Goal: Task Accomplishment & Management: Manage account settings

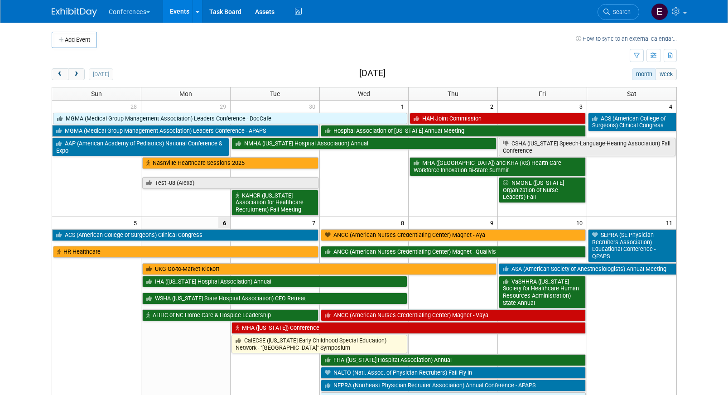
click at [616, 14] on span "Search" at bounding box center [620, 12] width 21 height 7
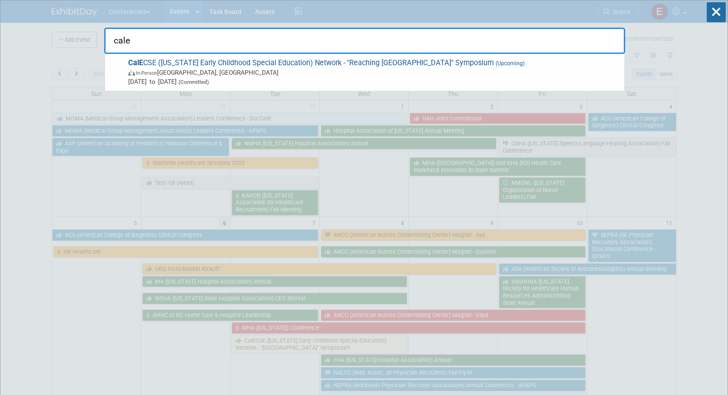
type input "cale"
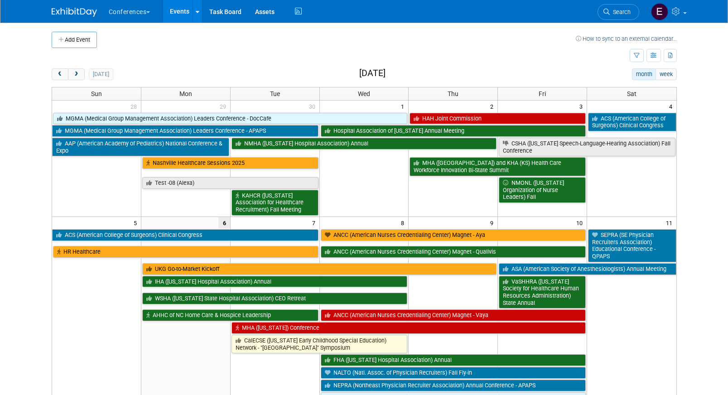
click at [75, 10] on img at bounding box center [74, 12] width 45 height 9
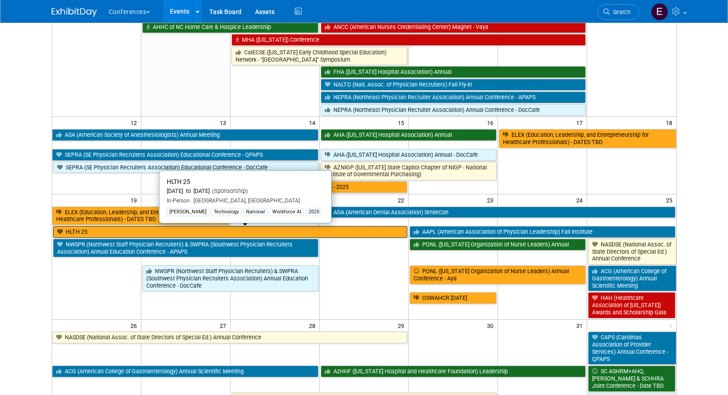
scroll to position [290, 0]
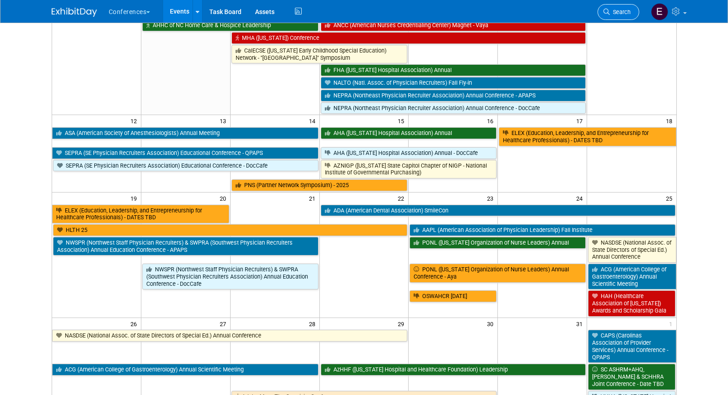
click at [610, 13] on span "Search" at bounding box center [620, 12] width 21 height 7
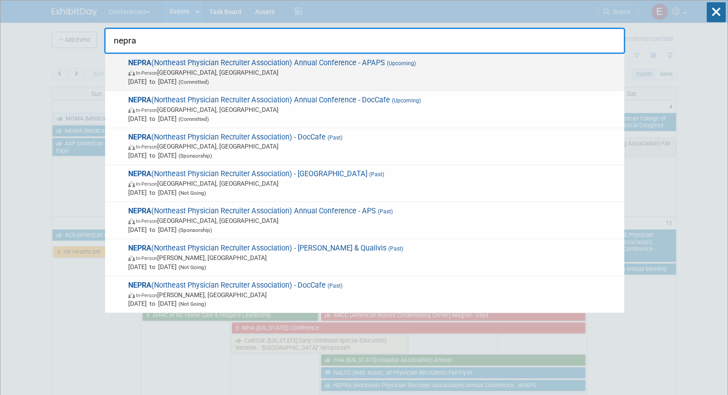
type input "nepra"
click at [294, 74] on span "In-Person Portland, ME" at bounding box center [374, 72] width 492 height 9
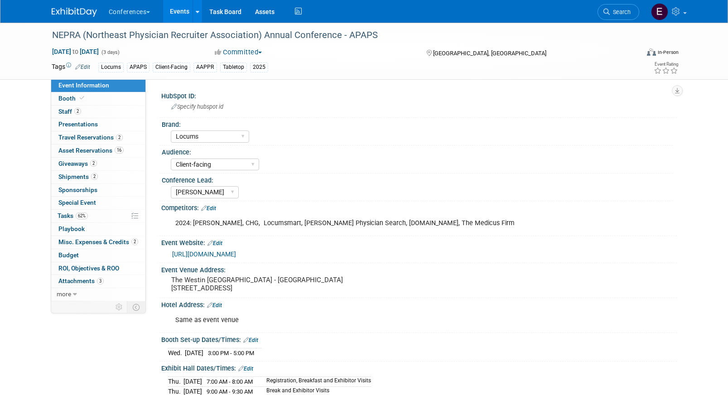
select select "Locums"
select select "Client-facing"
select select "Mel"
click at [95, 135] on span "Travel Reservations 2" at bounding box center [90, 137] width 64 height 7
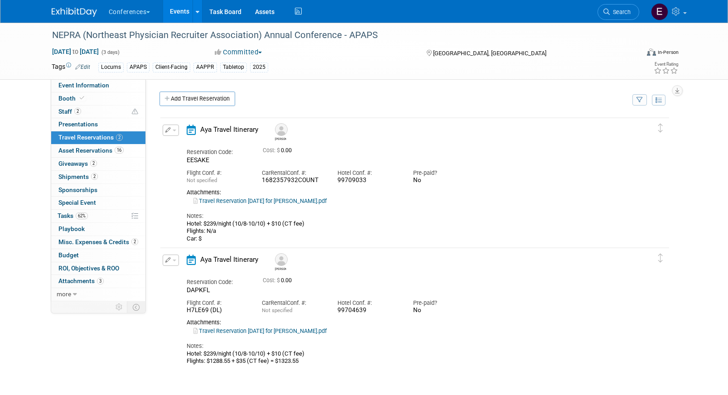
click at [262, 200] on link "Travel Reservation October 08 for MATTHEW GREGORY FERGUSON.pdf" at bounding box center [259, 201] width 133 height 7
click at [615, 15] on span "Search" at bounding box center [620, 12] width 21 height 7
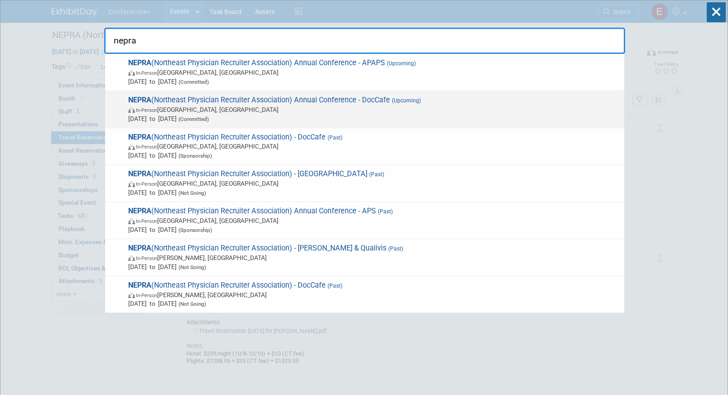
type input "nepra"
click at [456, 107] on span "In-Person Portland, ME" at bounding box center [374, 109] width 492 height 9
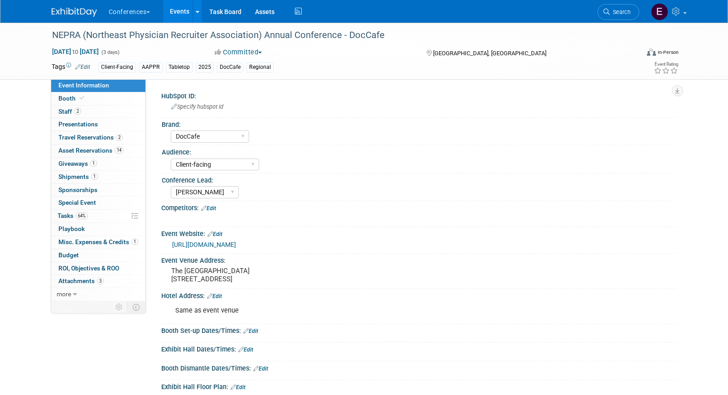
select select "DocCafe"
select select "Client-facing"
select select "Marygrace"
click at [91, 136] on span "Travel Reservations 2" at bounding box center [90, 137] width 64 height 7
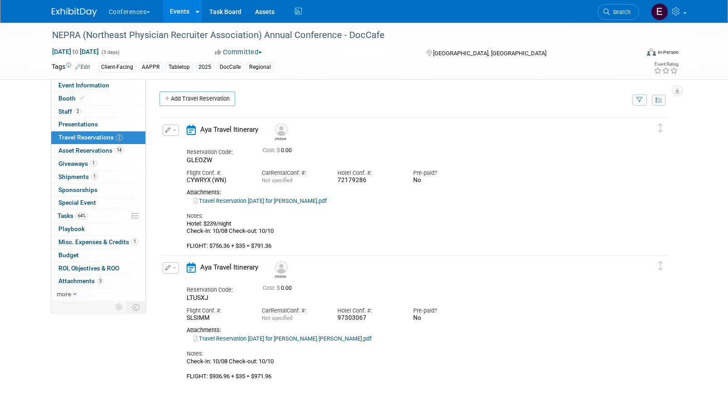
click at [621, 3] on li "Search" at bounding box center [619, 11] width 42 height 22
click at [618, 14] on span "Search" at bounding box center [620, 12] width 21 height 7
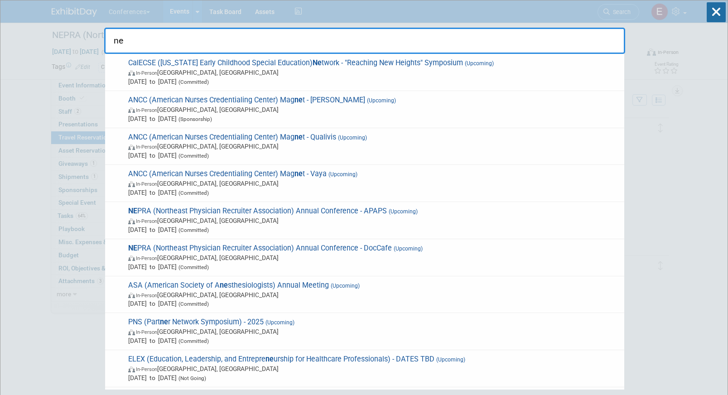
type input "n"
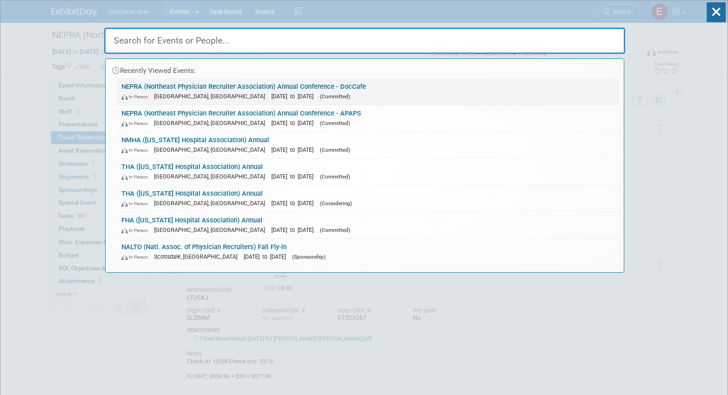
click at [325, 87] on link "NEPRA (Northeast Physician Recruiter Association) Annual Conference - DocCafe I…" at bounding box center [368, 91] width 502 height 26
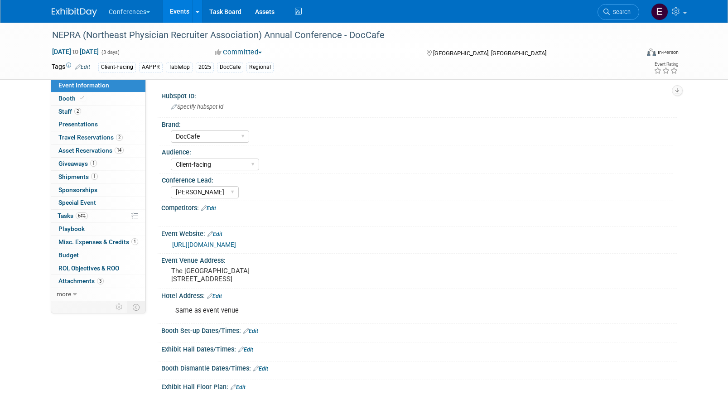
select select "DocCafe"
select select "Client-facing"
select select "[PERSON_NAME]"
click at [85, 139] on span "Travel Reservations 2" at bounding box center [90, 137] width 64 height 7
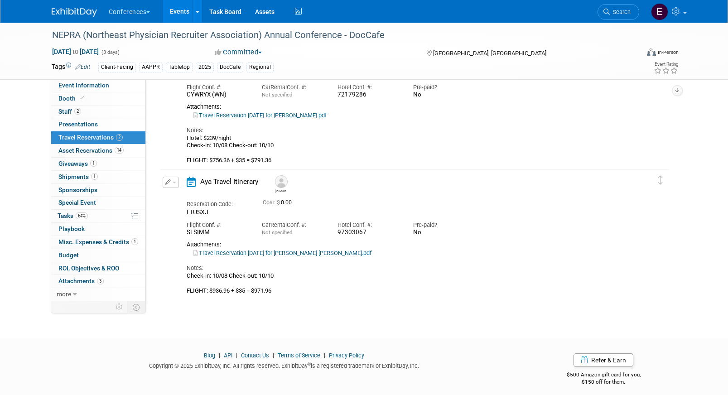
scroll to position [92, 0]
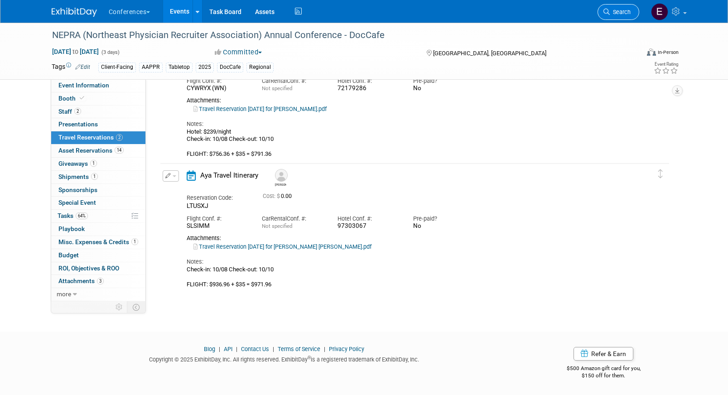
click at [617, 17] on link "Search" at bounding box center [619, 12] width 42 height 16
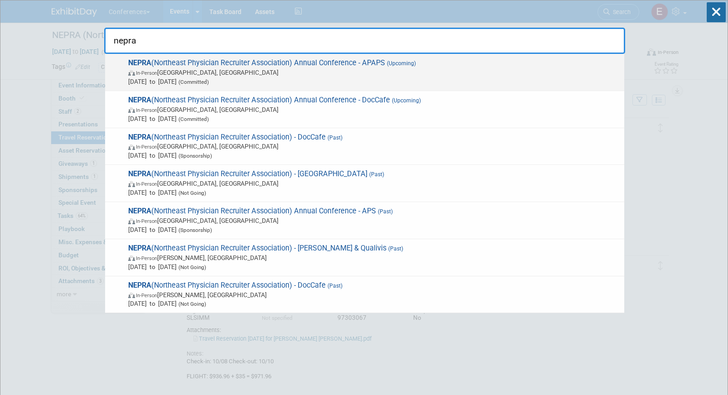
type input "nepra"
click at [414, 68] on span "In-Person Portland, ME" at bounding box center [374, 72] width 492 height 9
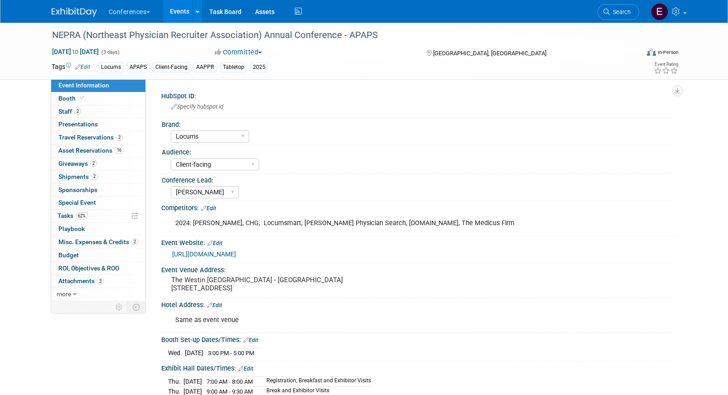
select select "Locums"
select select "Client-facing"
select select "[PERSON_NAME]"
click at [91, 217] on link "62% Tasks 62%" at bounding box center [98, 216] width 94 height 13
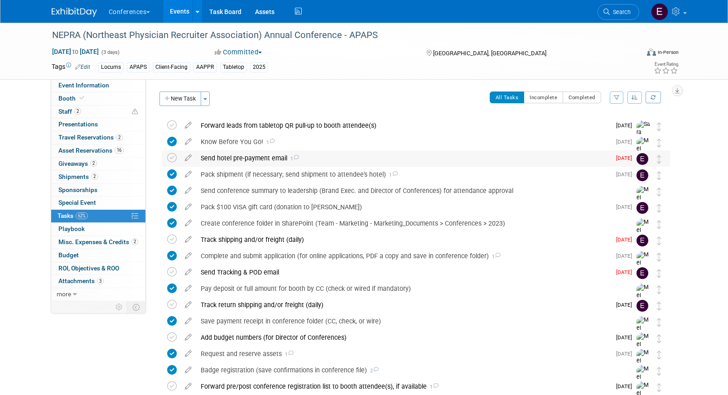
click at [248, 162] on div "Send hotel pre-payment email 1" at bounding box center [403, 157] width 415 height 15
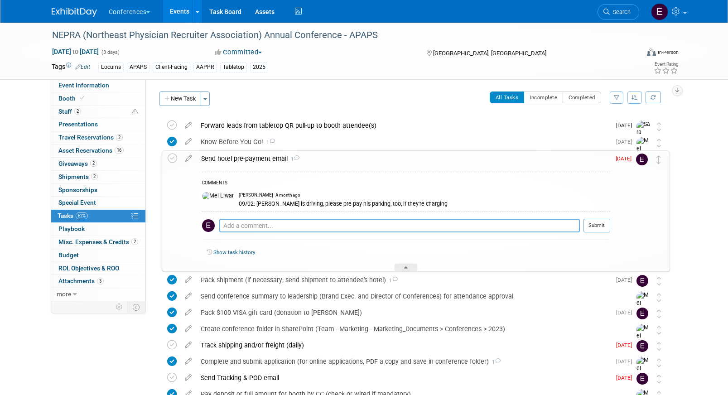
click at [239, 225] on textarea at bounding box center [399, 226] width 361 height 14
click at [263, 8] on link "Assets" at bounding box center [264, 11] width 33 height 23
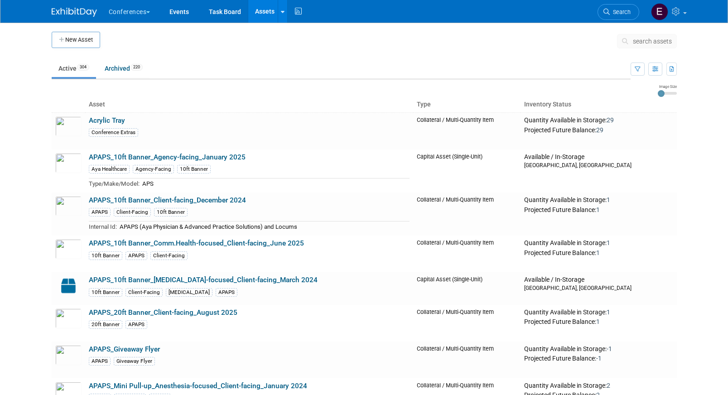
click at [631, 39] on icon at bounding box center [627, 41] width 10 height 6
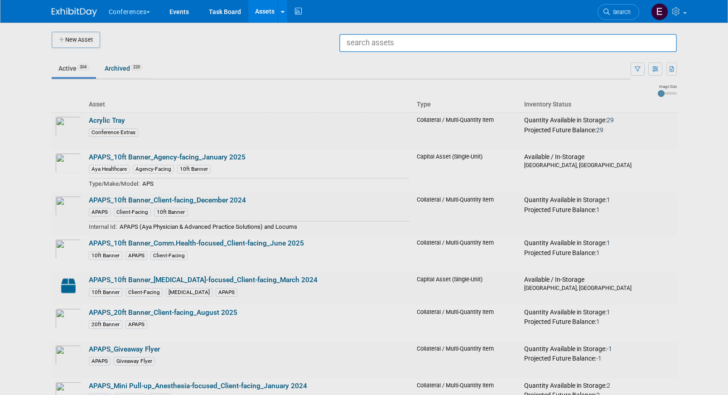
click at [364, 83] on div at bounding box center [364, 197] width 0 height 395
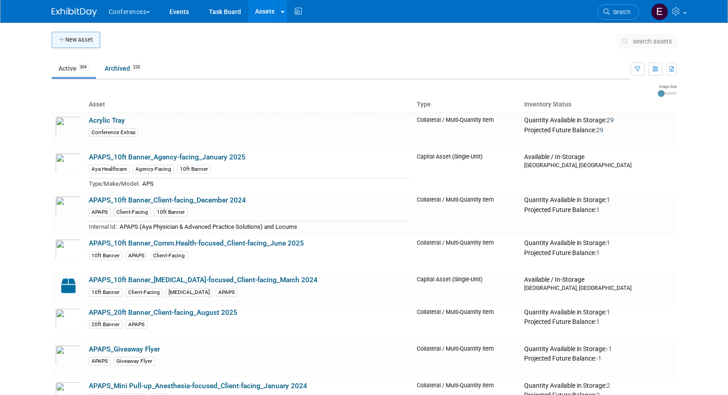
click at [66, 48] on button "New Asset" at bounding box center [76, 40] width 48 height 16
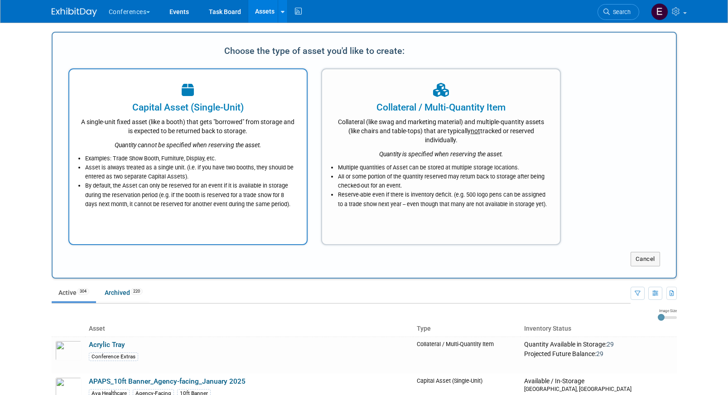
click at [218, 134] on div "A single-unit fixed asset (like a booth) that gets "borrowed" from storage and …" at bounding box center [188, 124] width 215 height 21
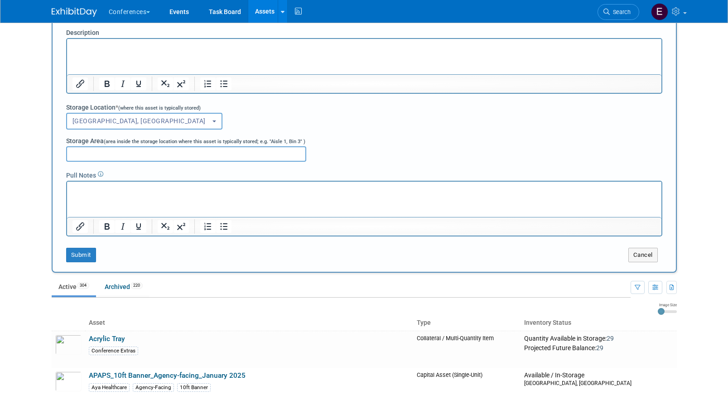
scroll to position [166, 0]
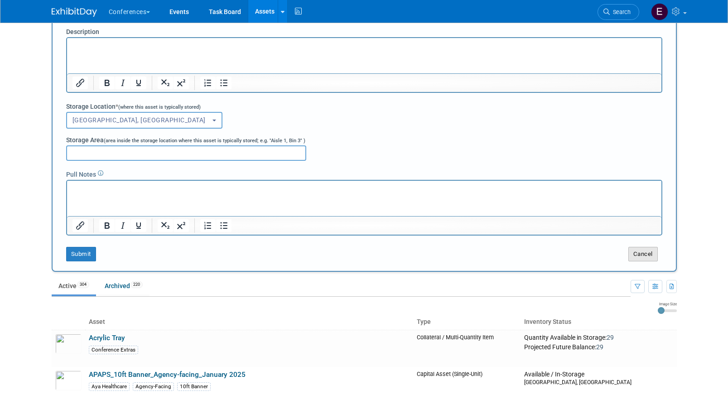
click at [644, 261] on button "Cancel" at bounding box center [642, 254] width 29 height 14
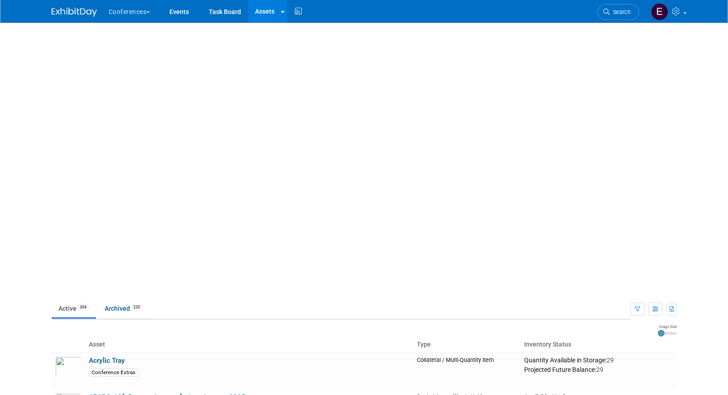
scroll to position [0, 0]
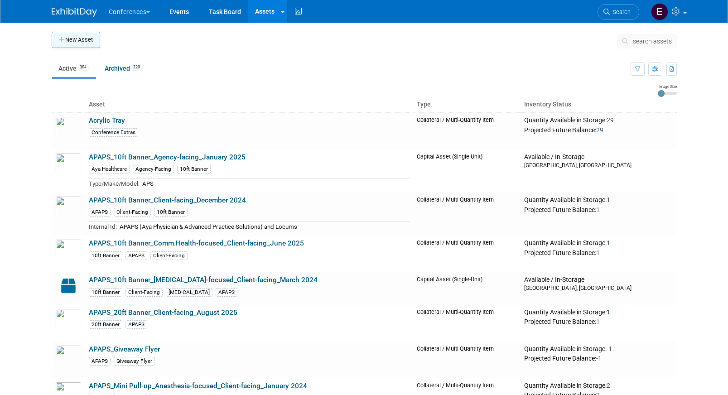
click at [80, 47] on button "New Asset" at bounding box center [76, 40] width 48 height 16
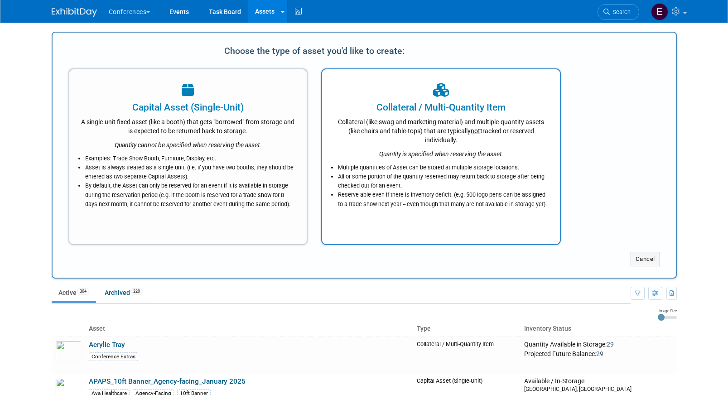
click at [405, 100] on div at bounding box center [440, 91] width 215 height 20
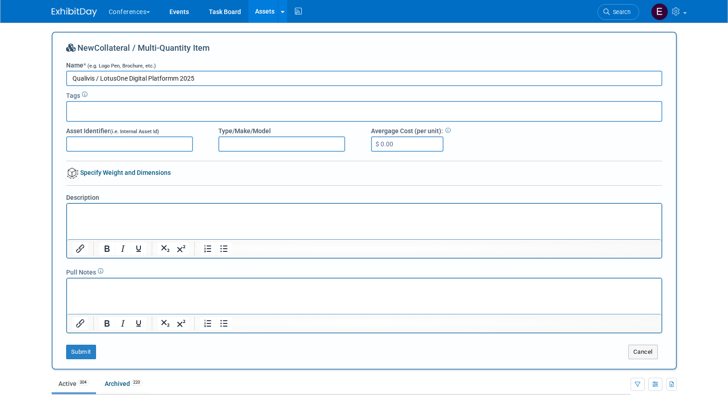
click at [130, 79] on input "Qualivis / LotusOne Digital Platformm 2025" at bounding box center [364, 78] width 596 height 15
click at [215, 80] on input "Qualivis / LotusOne Sales Sheet_Digital Platformm 2025" at bounding box center [364, 78] width 596 height 15
click at [130, 79] on input "Qualivis / LotusOne Sales Sheet_Digital Platform_2025" at bounding box center [364, 78] width 596 height 15
type input "Qualivis / LotusOne_Sales Sheet_Digital Platform_2025"
click at [112, 111] on input "text" at bounding box center [107, 110] width 72 height 9
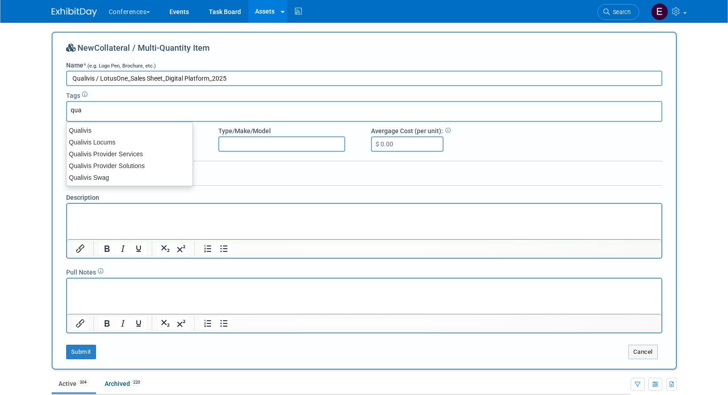
type input "qual"
click at [121, 126] on div "Qualivis" at bounding box center [129, 130] width 127 height 13
type input "Qualivis"
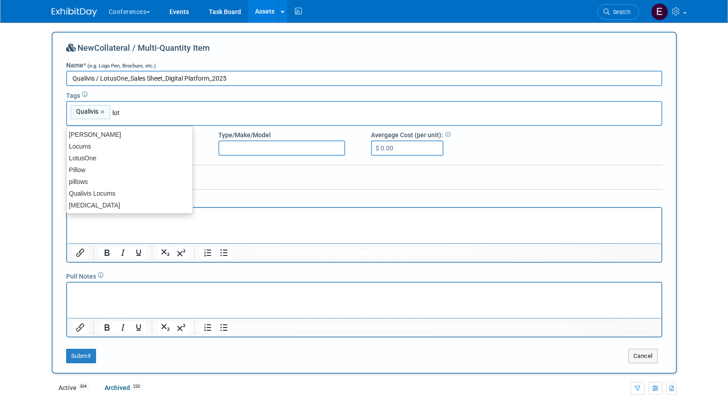
type input "lotu"
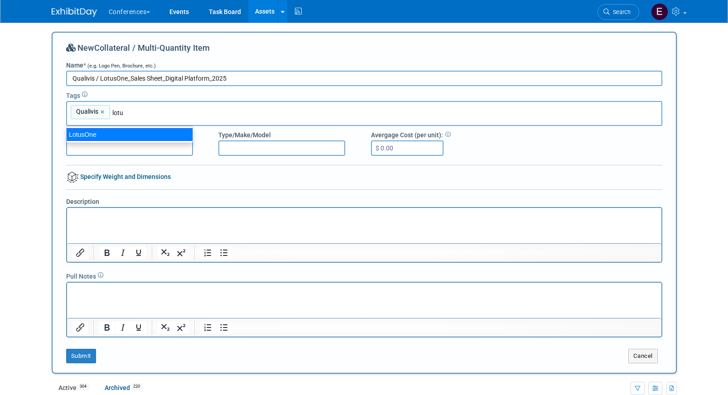
click at [142, 132] on div "LotusOne" at bounding box center [129, 134] width 127 height 13
type input "Qualivis, LotusOne"
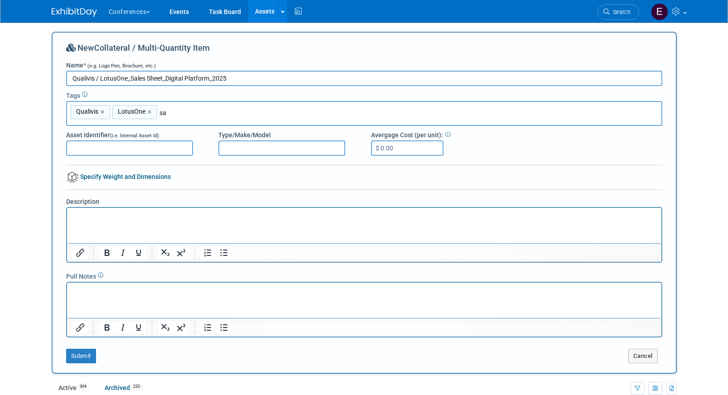
type input "s"
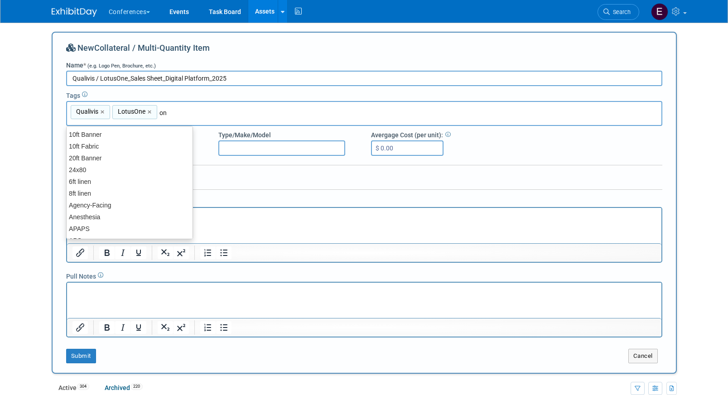
type input "one"
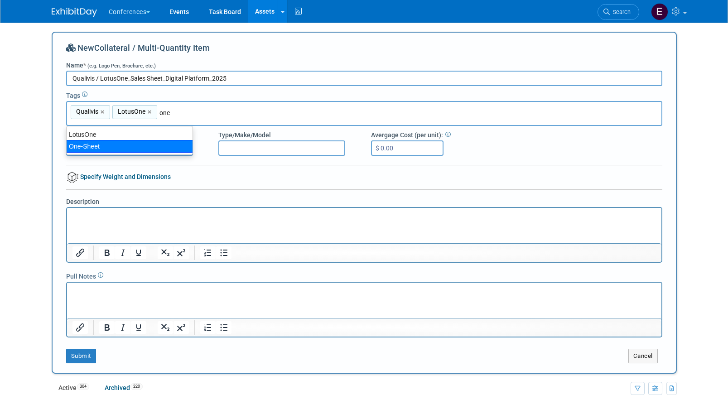
click at [140, 145] on div "One-Sheet" at bounding box center [129, 146] width 127 height 13
type input "Qualivis, LotusOne, One-Sheet"
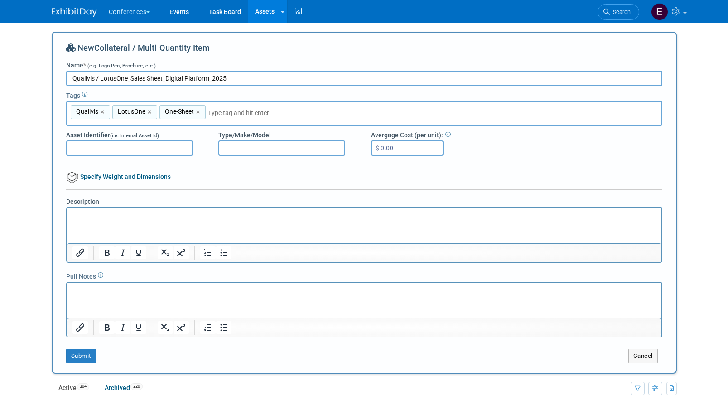
click at [150, 220] on html at bounding box center [364, 213] width 594 height 13
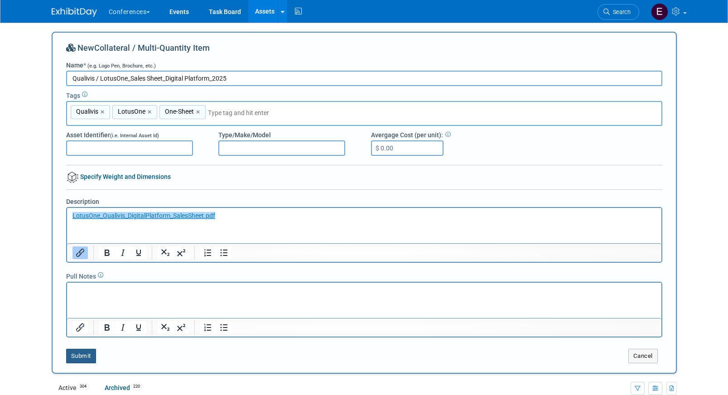
click at [89, 353] on button "Submit" at bounding box center [81, 356] width 30 height 14
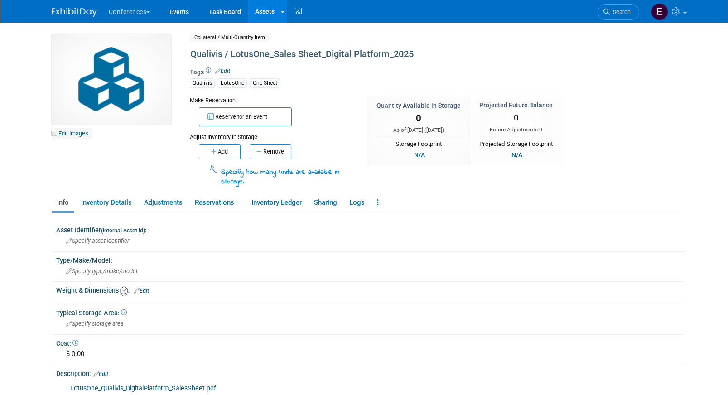
click at [73, 129] on link "Edit Images" at bounding box center [72, 133] width 40 height 11
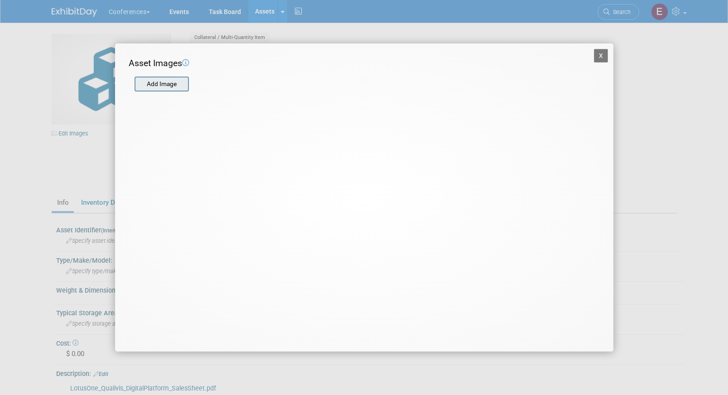
click at [170, 80] on input "file" at bounding box center [134, 84] width 108 height 14
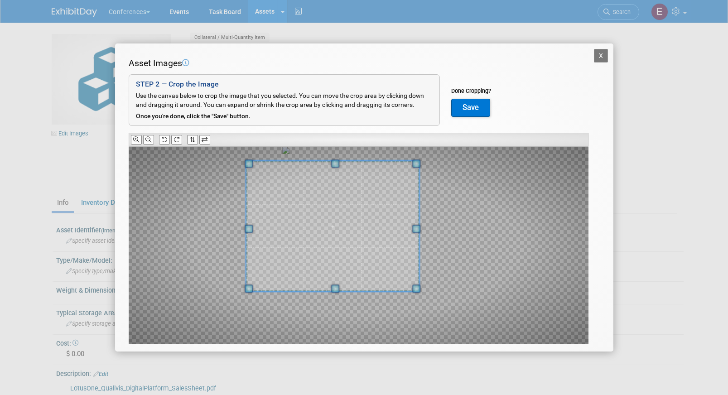
click at [225, 140] on div "Asset Images Add Image STEP 2 — Crop the Image Use the canvas below to crop the…" at bounding box center [364, 215] width 471 height 316
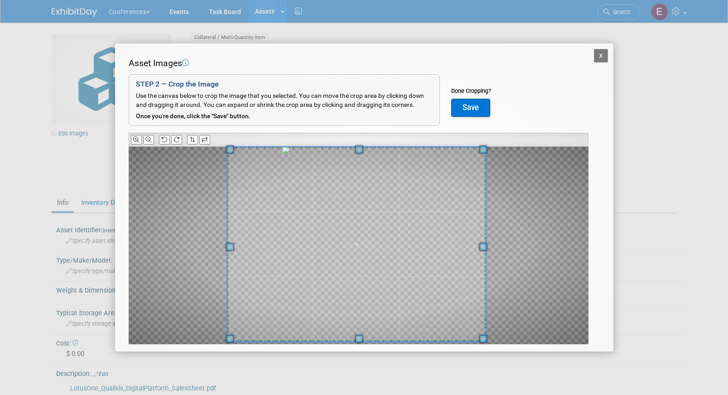
click at [482, 349] on div "Asset Images Add Image STEP 2 — Crop the Image Use the canvas below to crop the…" at bounding box center [364, 215] width 471 height 316
click at [470, 111] on button "Save" at bounding box center [470, 108] width 39 height 18
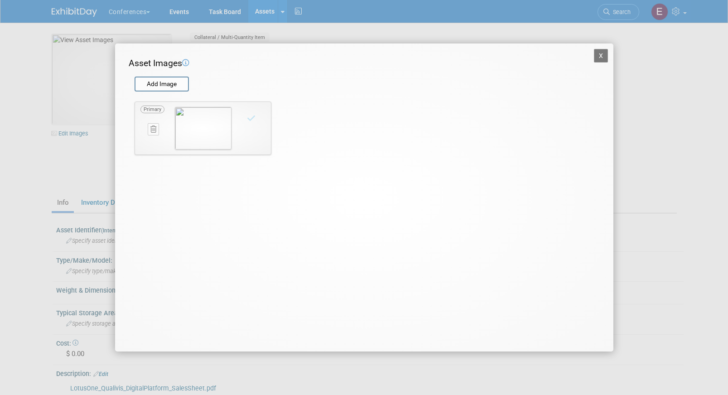
click at [600, 56] on button "X" at bounding box center [601, 56] width 14 height 14
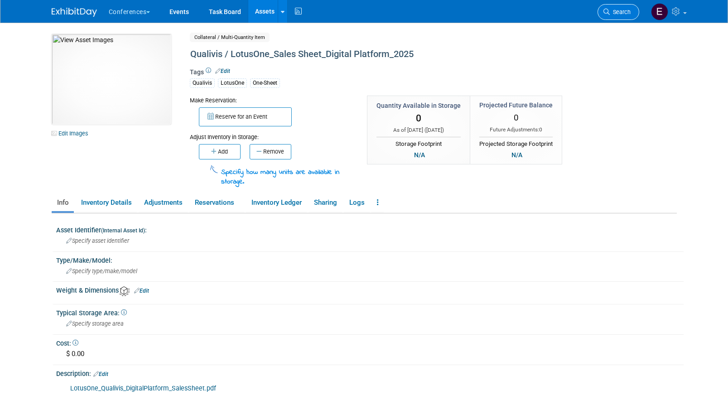
click at [614, 13] on span "Search" at bounding box center [620, 12] width 21 height 7
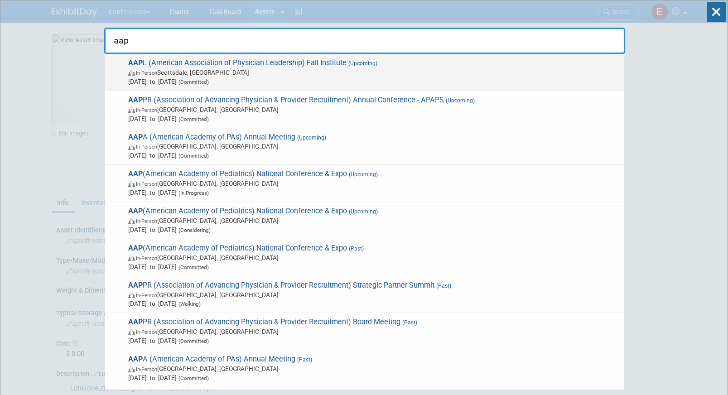
type input "aap"
click at [212, 69] on span "In-Person Scottsdale, AZ" at bounding box center [374, 72] width 492 height 9
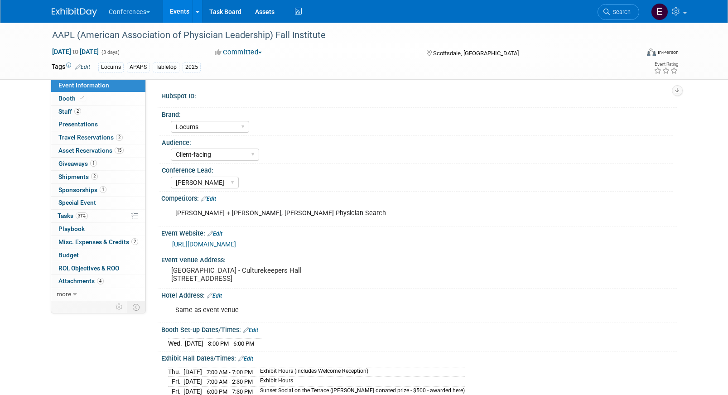
select select "Locums"
select select "Client-facing"
select select "[PERSON_NAME]"
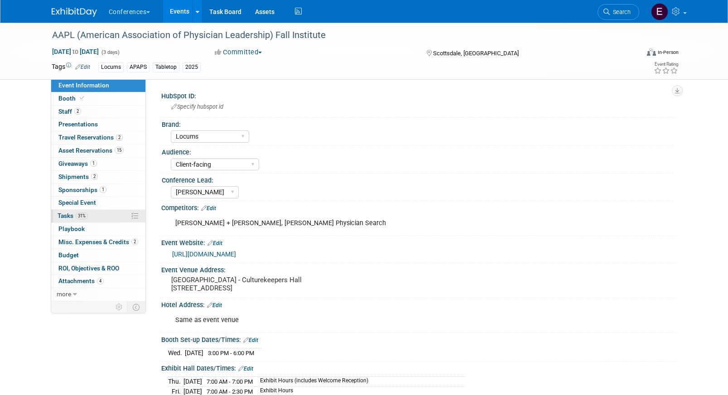
click at [86, 217] on span "31%" at bounding box center [82, 215] width 12 height 7
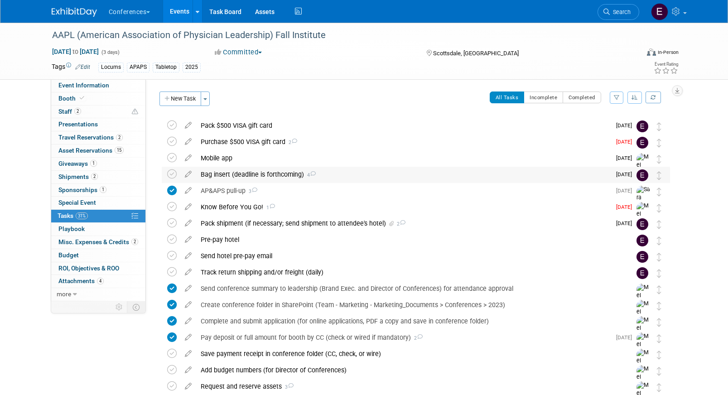
click at [250, 174] on div "Bag insert (deadline is forthcoming) 4" at bounding box center [403, 174] width 415 height 15
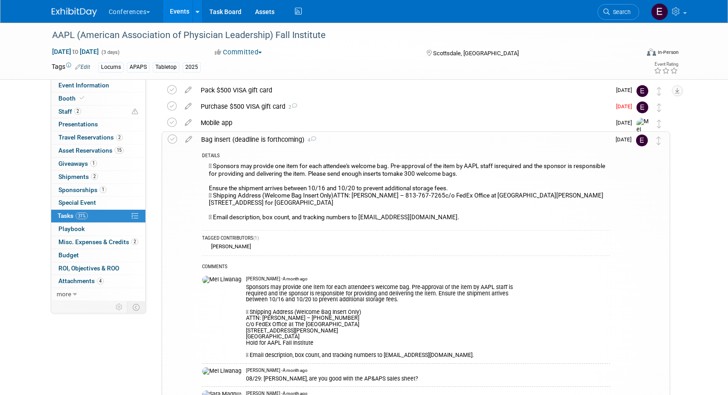
scroll to position [34, 0]
click at [270, 111] on div "Purchase $500 VISA gift card 2" at bounding box center [403, 107] width 415 height 15
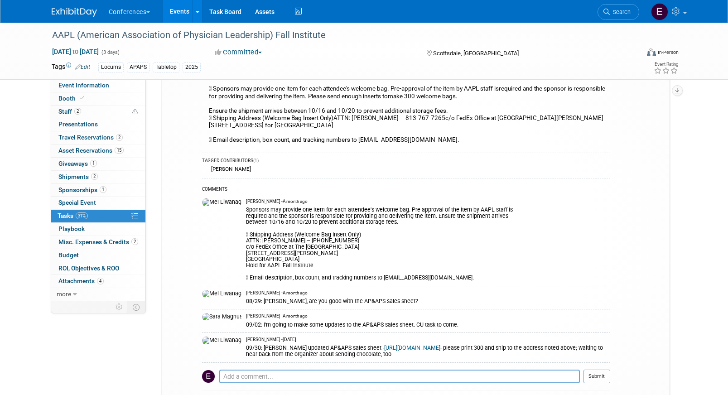
scroll to position [294, 0]
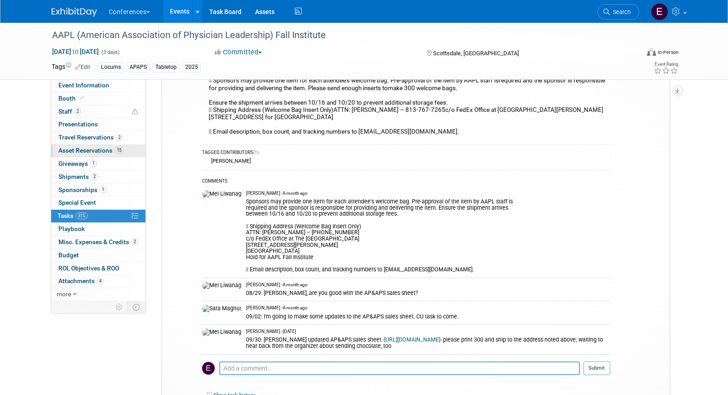
click at [118, 149] on span "15" at bounding box center [119, 150] width 9 height 7
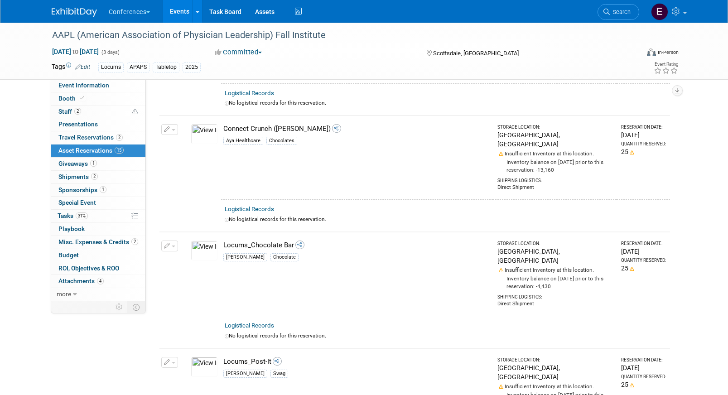
scroll to position [1409, 0]
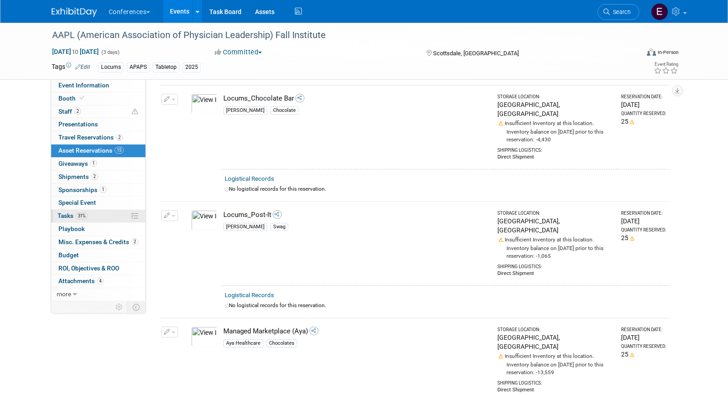
click at [99, 217] on link "31% Tasks 31%" at bounding box center [98, 216] width 94 height 13
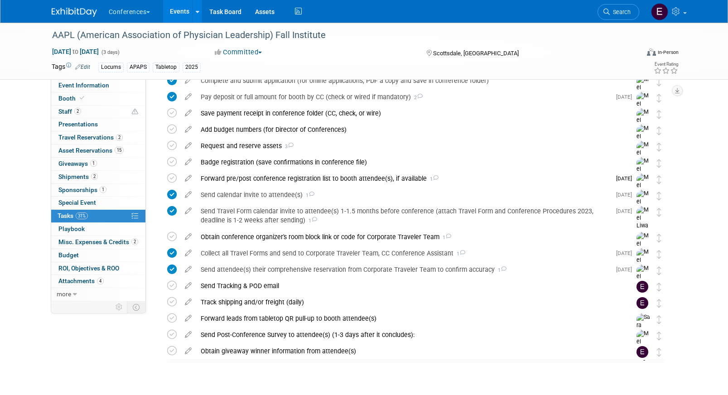
scroll to position [237, 0]
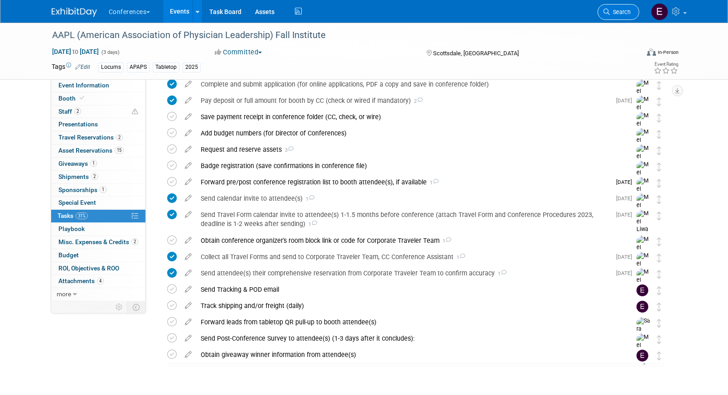
click at [614, 9] on link "Search" at bounding box center [619, 12] width 42 height 16
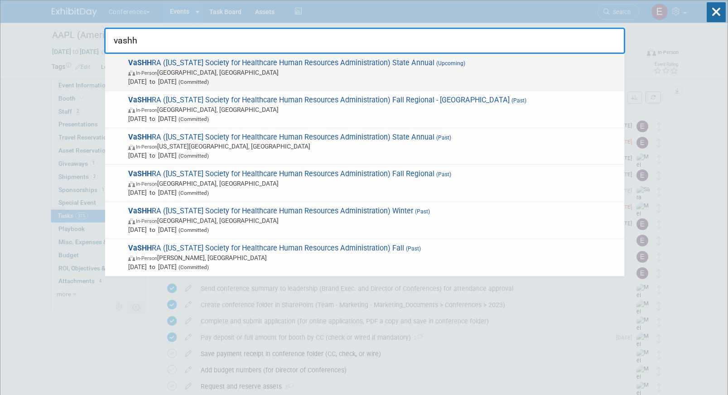
type input "vashh"
click at [331, 60] on span "VaSHH RA (Virginia Society for Healthcare Human Resources Administration) State…" at bounding box center [372, 72] width 494 height 28
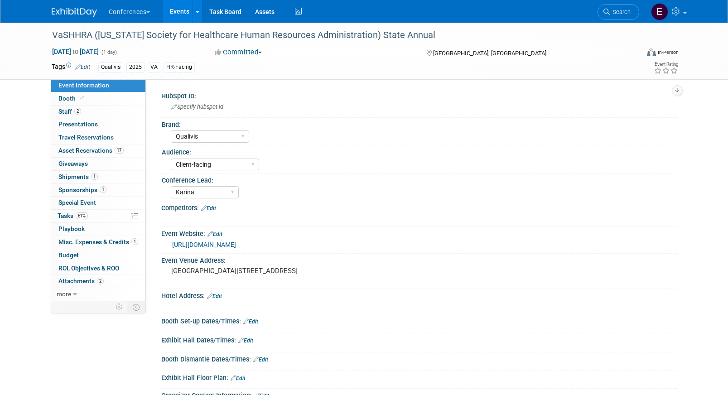
select select "Qualivis"
select select "Client-facing"
select select "Karina"
click at [76, 152] on span "Asset Reservations 17" at bounding box center [90, 150] width 65 height 7
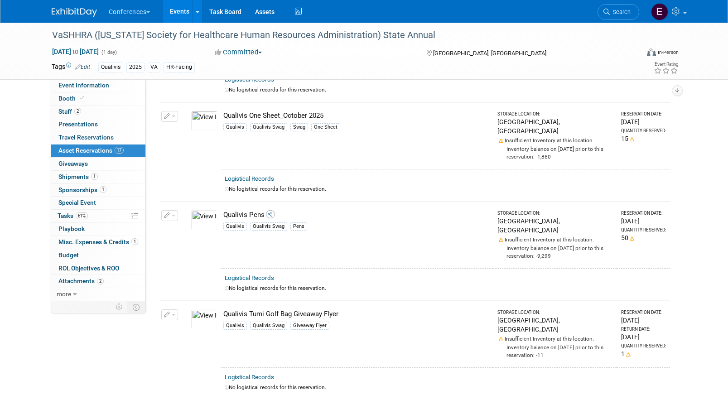
scroll to position [1213, 0]
click at [82, 213] on span "61%" at bounding box center [82, 215] width 12 height 7
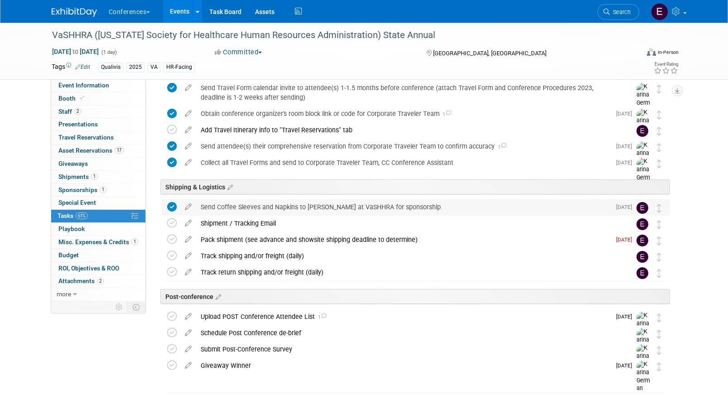
scroll to position [342, 0]
click at [240, 243] on div "Pack shipment (see advance and showsite shipping deadline to determine)" at bounding box center [403, 238] width 415 height 15
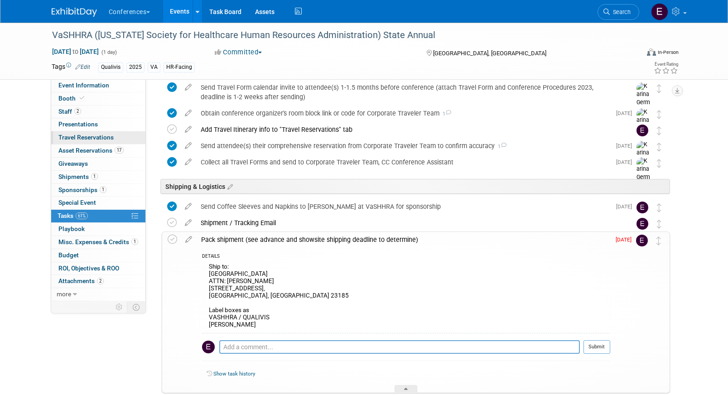
click at [123, 143] on link "0 Travel Reservations 0" at bounding box center [98, 137] width 94 height 13
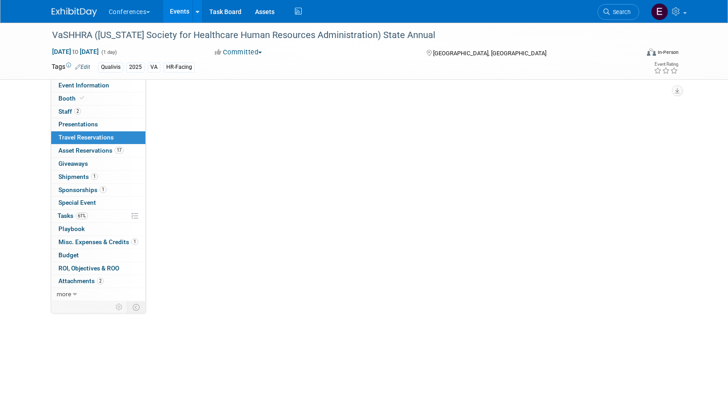
scroll to position [0, 0]
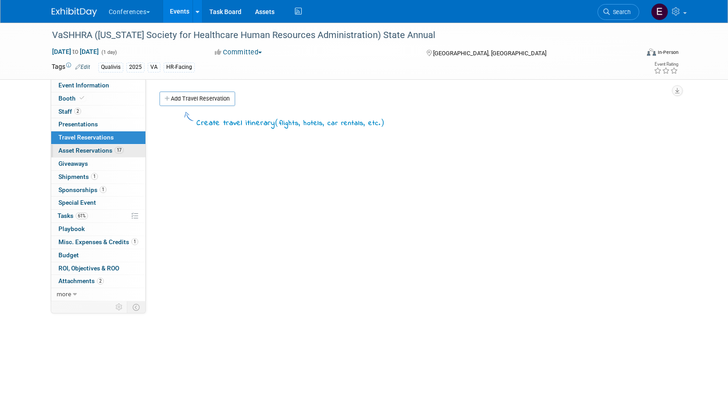
click at [121, 152] on span "17" at bounding box center [119, 150] width 9 height 7
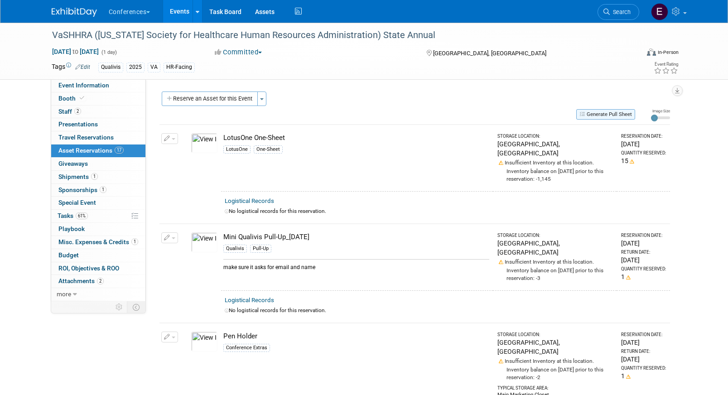
click at [594, 114] on button "Generate Pull Sheet" at bounding box center [605, 114] width 59 height 10
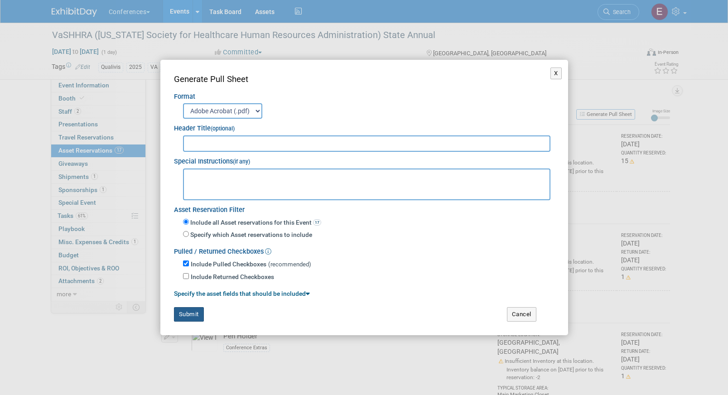
click at [198, 313] on button "Submit" at bounding box center [189, 314] width 30 height 14
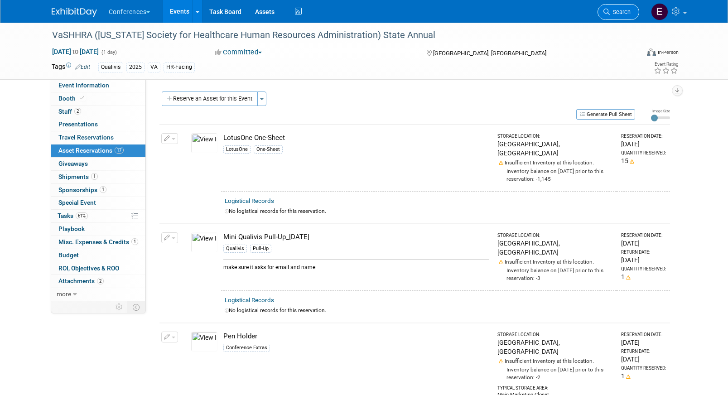
click at [627, 9] on span "Search" at bounding box center [620, 12] width 21 height 7
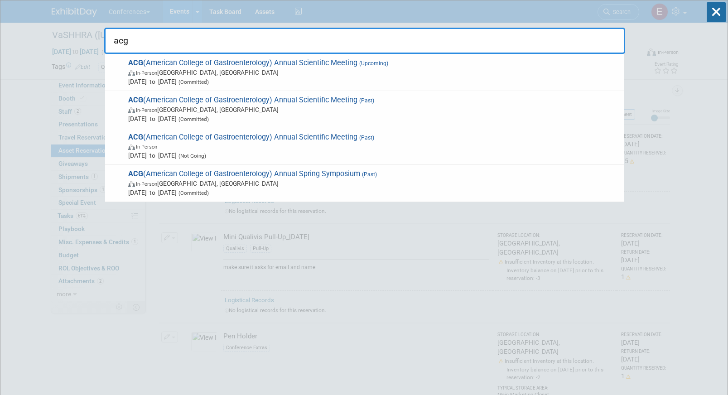
click at [341, 34] on input "acg" at bounding box center [364, 41] width 521 height 26
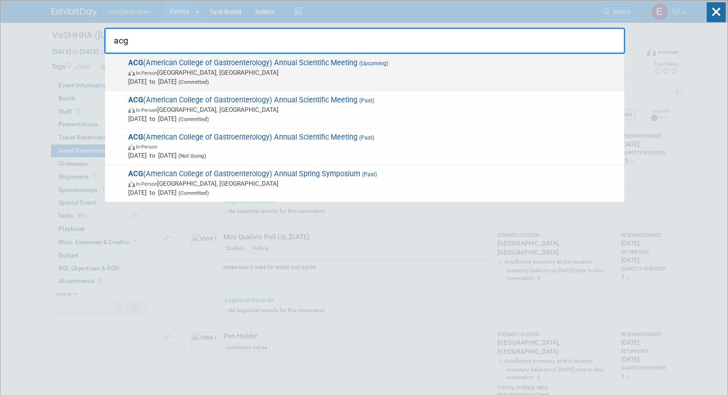
type input "acg"
click at [327, 58] on span "ACG (American College of Gastroenterology) Annual Scientific Meeting (Upcoming)…" at bounding box center [372, 72] width 494 height 28
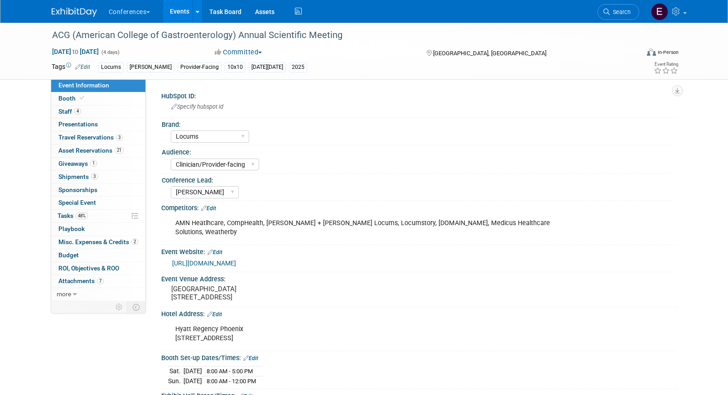
select select "Locums"
select select "Clinician/Provider-facing"
select select "[PERSON_NAME]"
click at [106, 144] on link "3 Travel Reservations 3" at bounding box center [98, 137] width 94 height 13
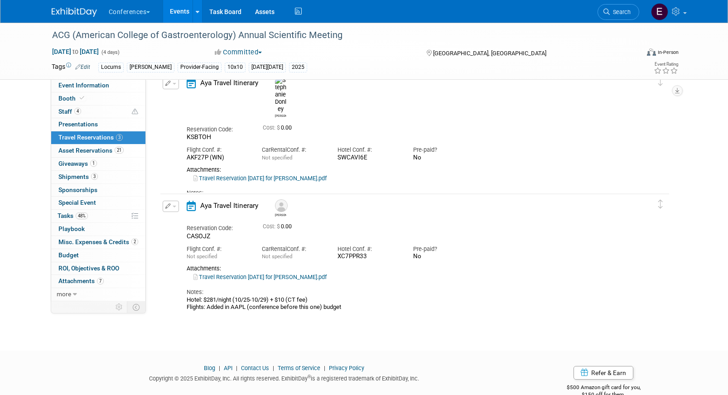
scroll to position [170, 0]
click at [92, 114] on link "4 Staff 4" at bounding box center [98, 112] width 94 height 13
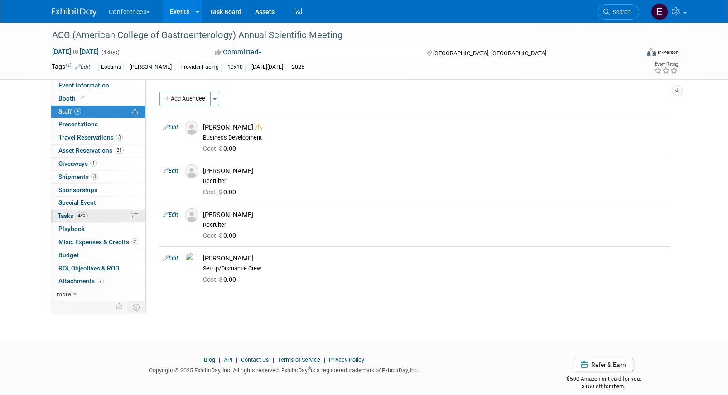
click at [111, 212] on link "48% Tasks 48%" at bounding box center [98, 216] width 94 height 13
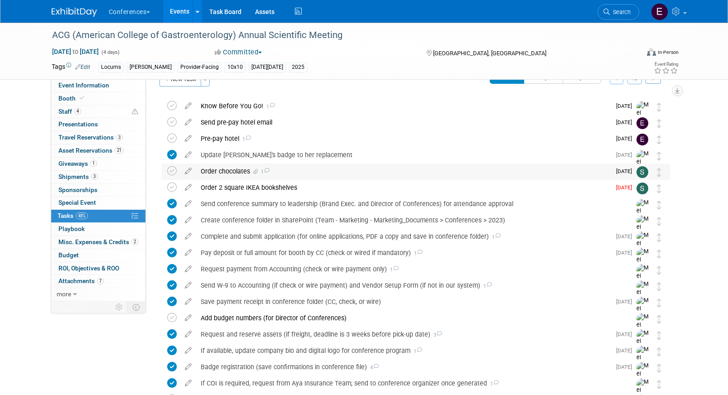
scroll to position [21, 0]
